Goal: Error: Submit feedback/report problem

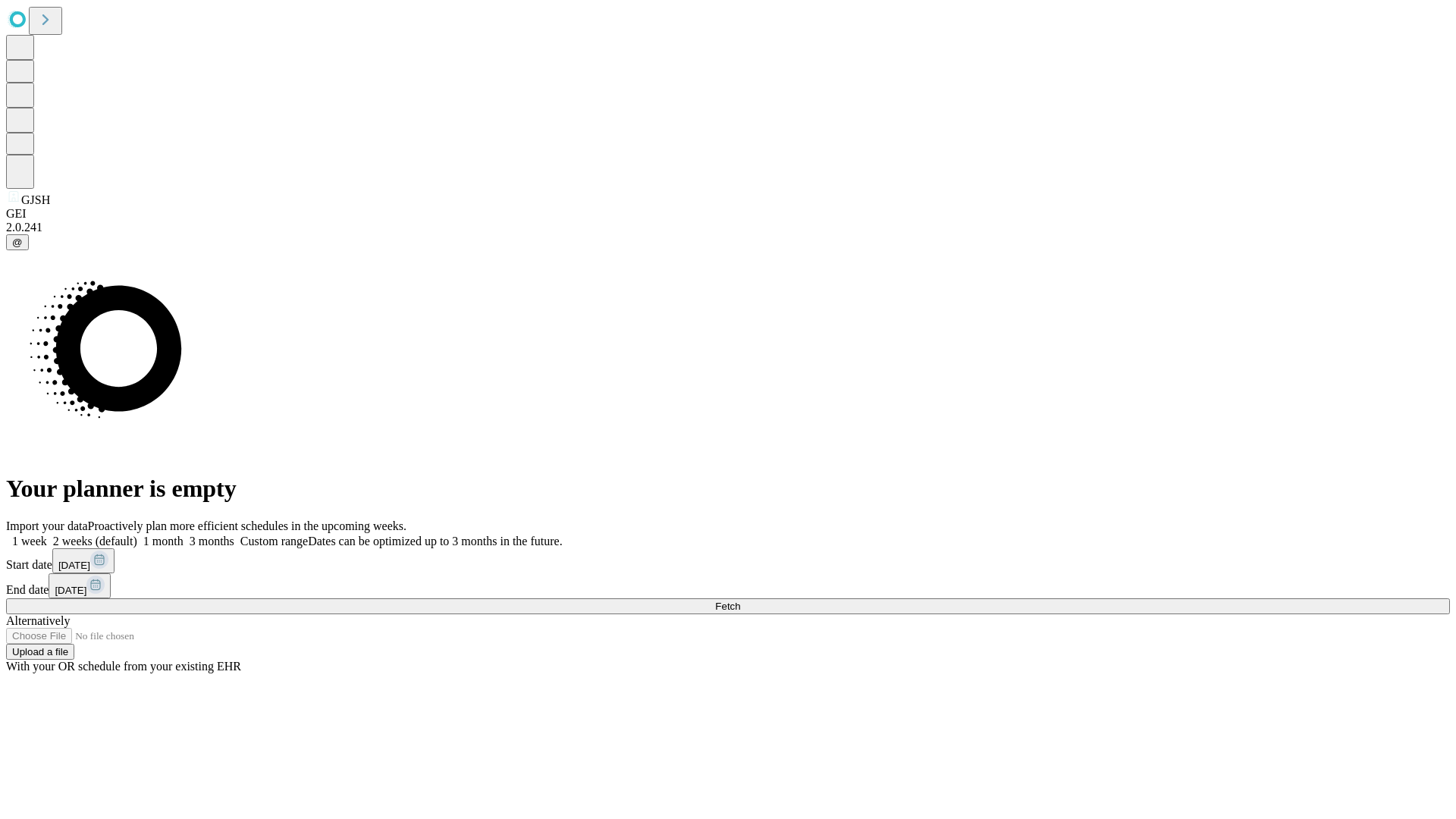
click at [740, 601] on span "Fetch" at bounding box center [727, 606] width 25 height 11
